Goal: Navigation & Orientation: Find specific page/section

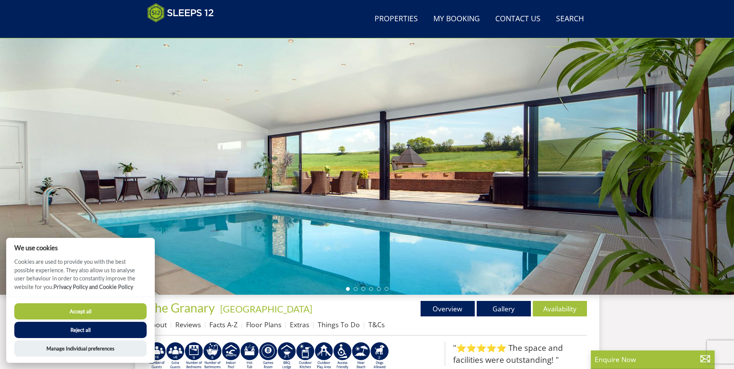
scroll to position [7, 0]
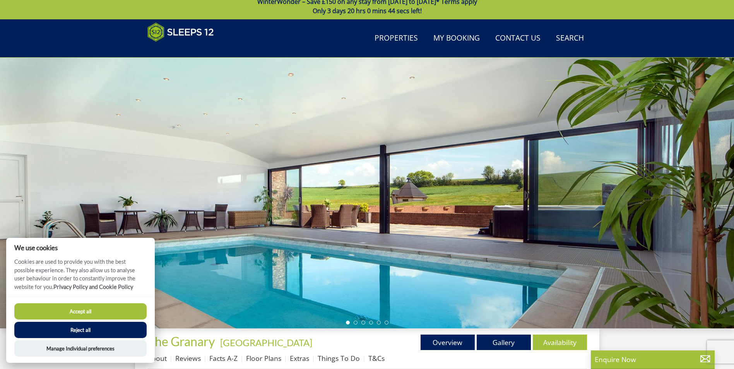
click at [55, 305] on button "Accept all" at bounding box center [80, 311] width 132 height 16
checkbox input "true"
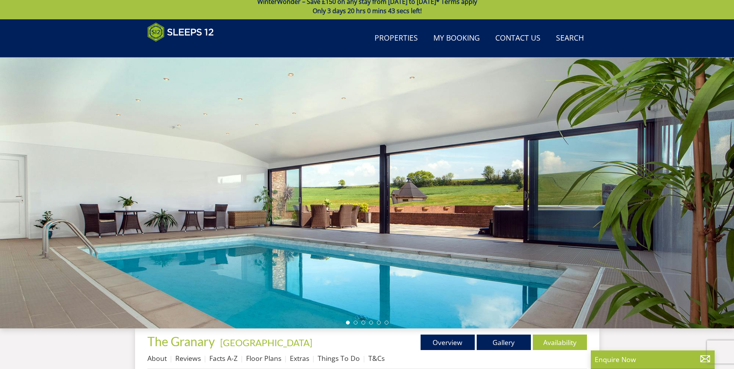
scroll to position [71, 0]
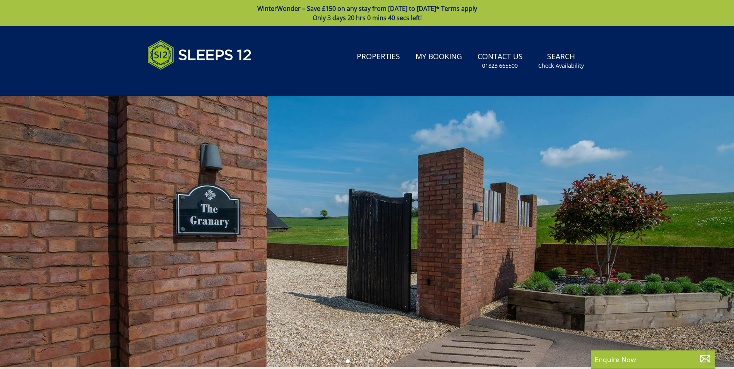
scroll to position [47, 0]
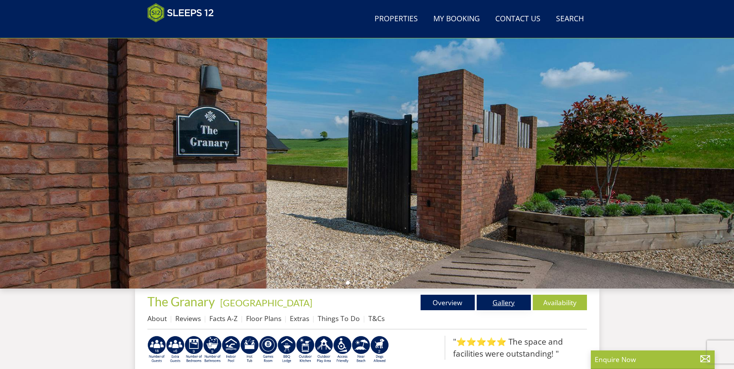
click at [524, 304] on link "Gallery" at bounding box center [504, 302] width 54 height 15
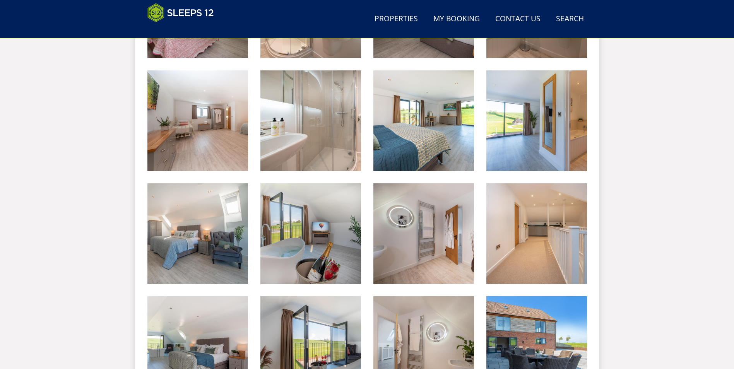
scroll to position [1097, 0]
